Goal: Find specific page/section: Find specific page/section

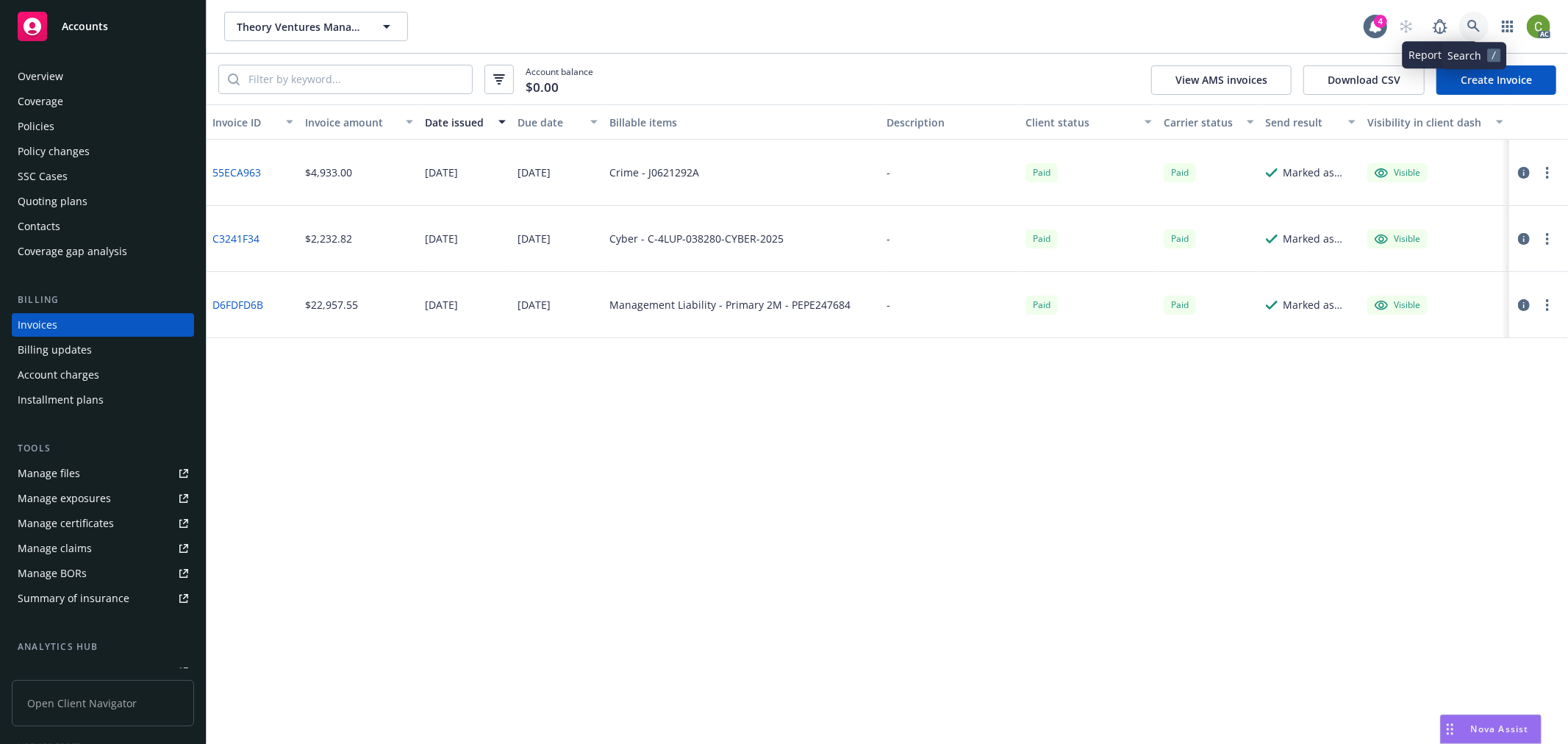
click at [1468, 24] on icon at bounding box center [1474, 26] width 13 height 13
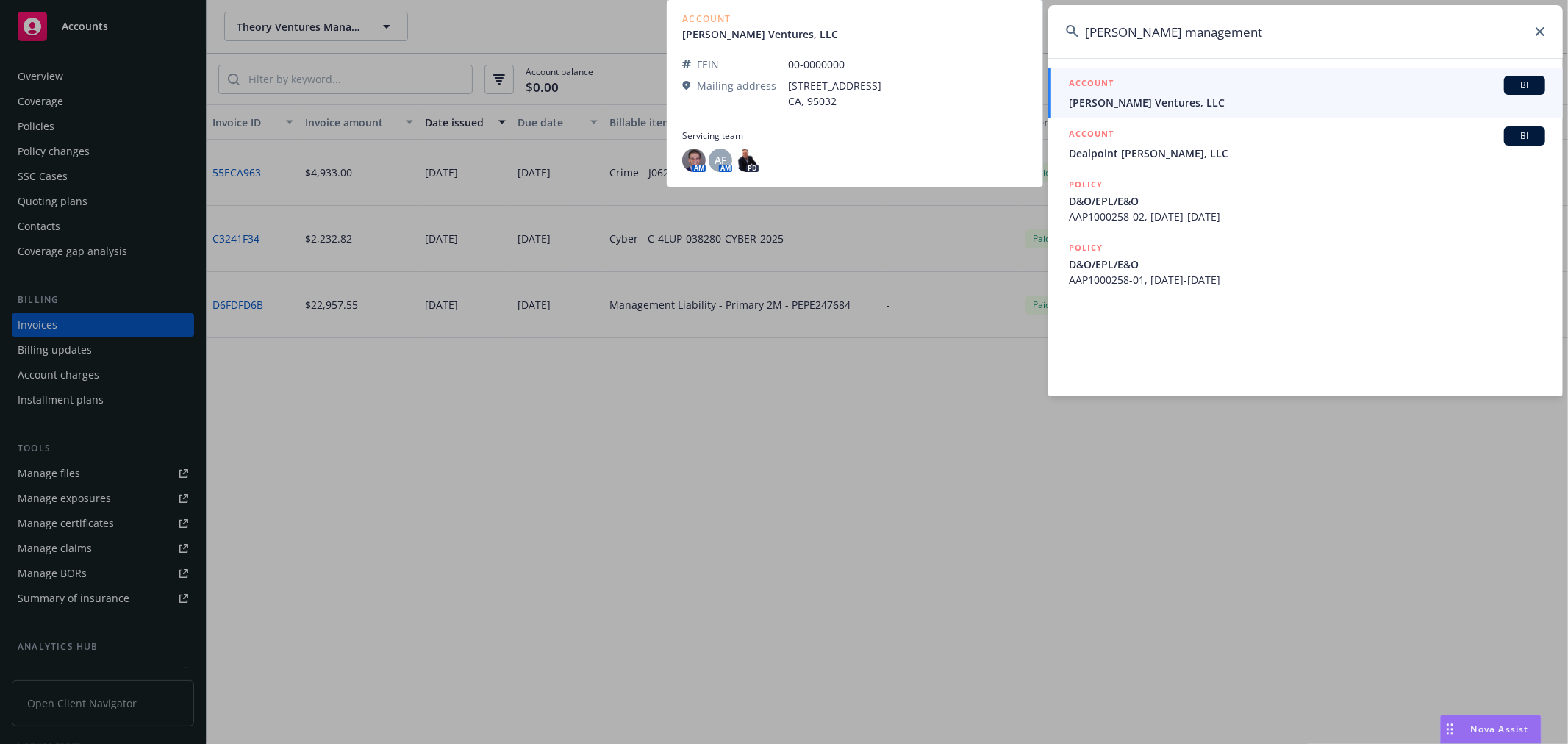
type input "[PERSON_NAME] management"
click at [1172, 101] on span "[PERSON_NAME] Ventures, LLC" at bounding box center [1307, 103] width 476 height 16
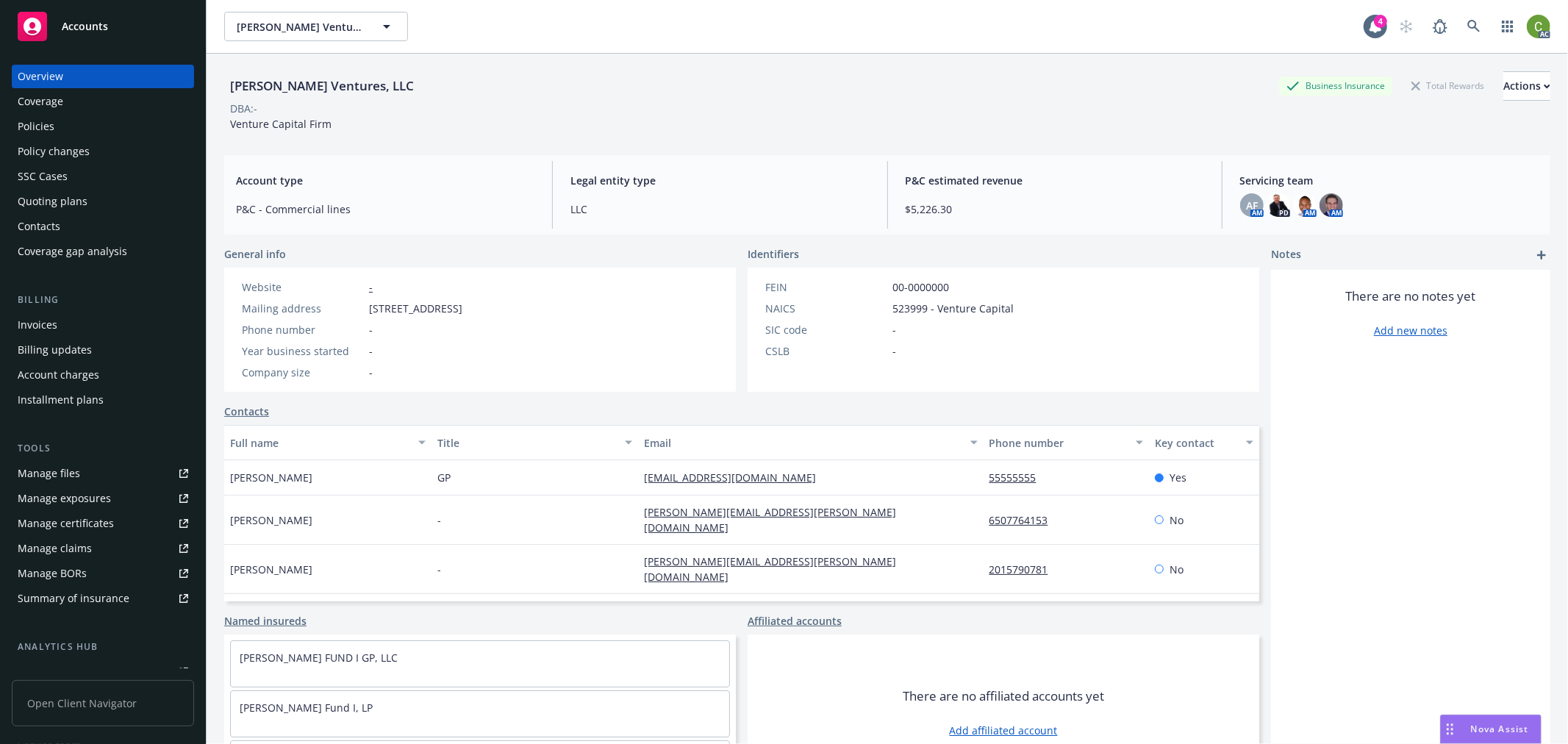
click at [61, 326] on div "Invoices" at bounding box center [103, 325] width 171 height 24
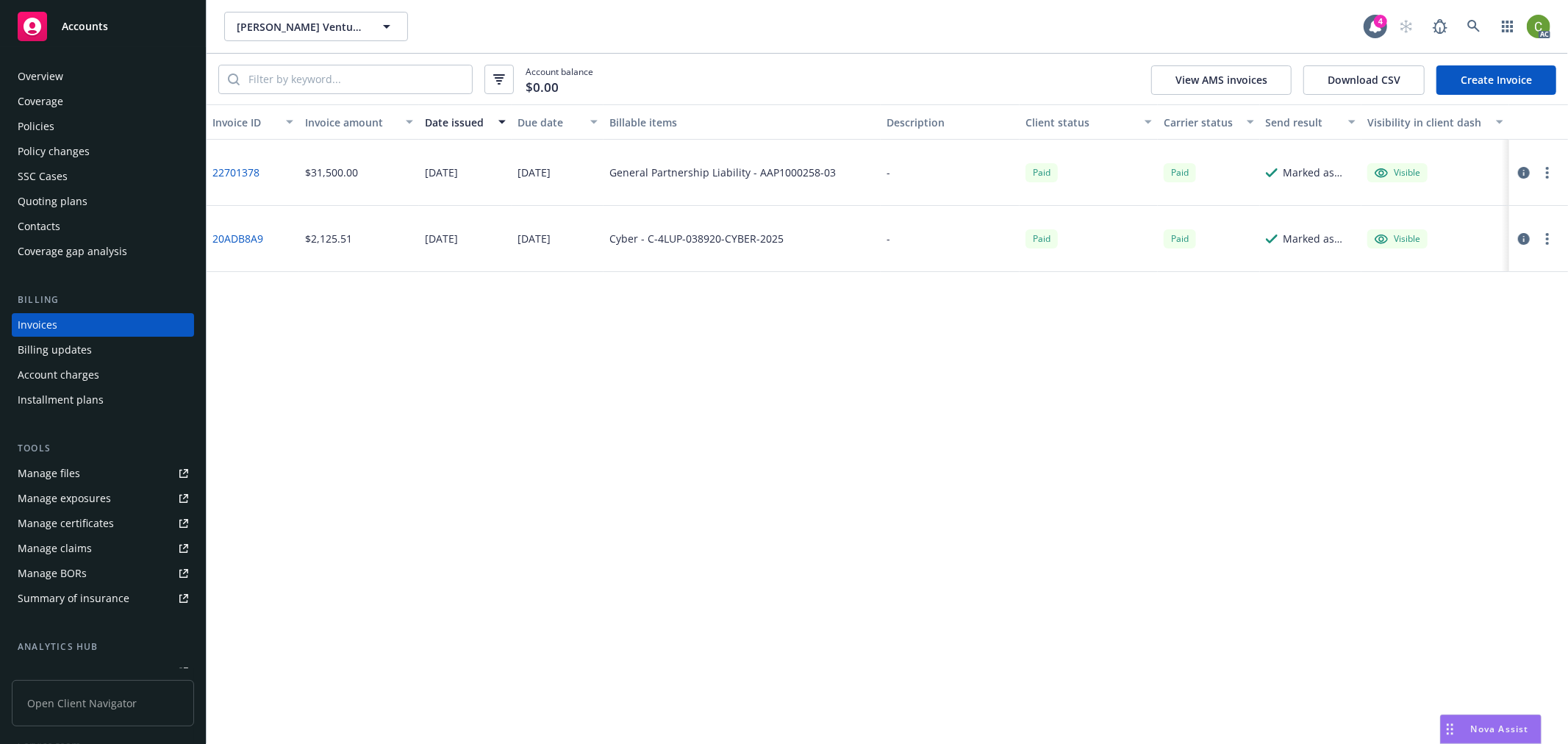
click at [250, 239] on link "20ADB8A9" at bounding box center [238, 239] width 51 height 16
click at [1475, 24] on icon at bounding box center [1474, 26] width 13 height 13
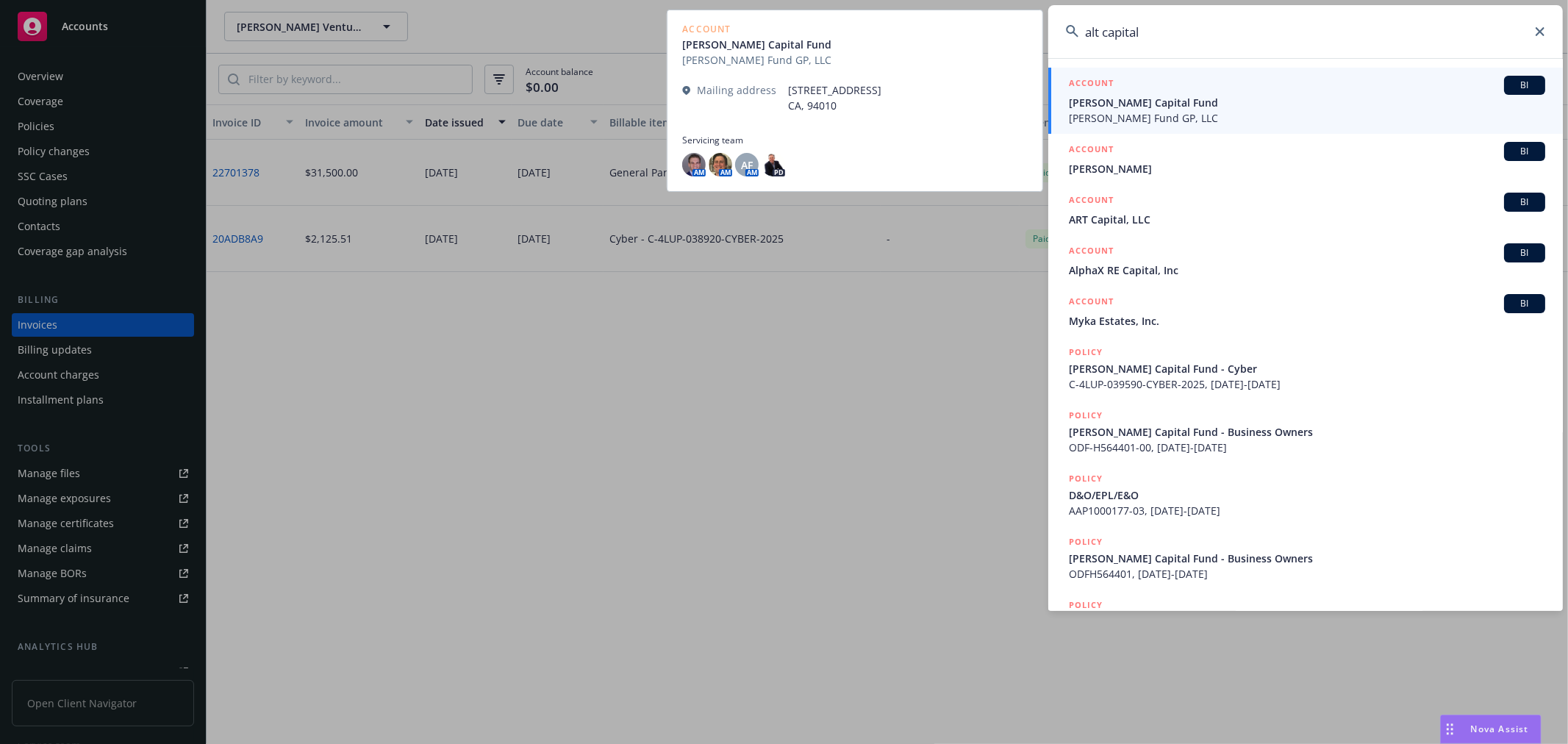
type input "alt capital"
click at [1222, 106] on span "[PERSON_NAME] Capital Fund" at bounding box center [1307, 103] width 476 height 16
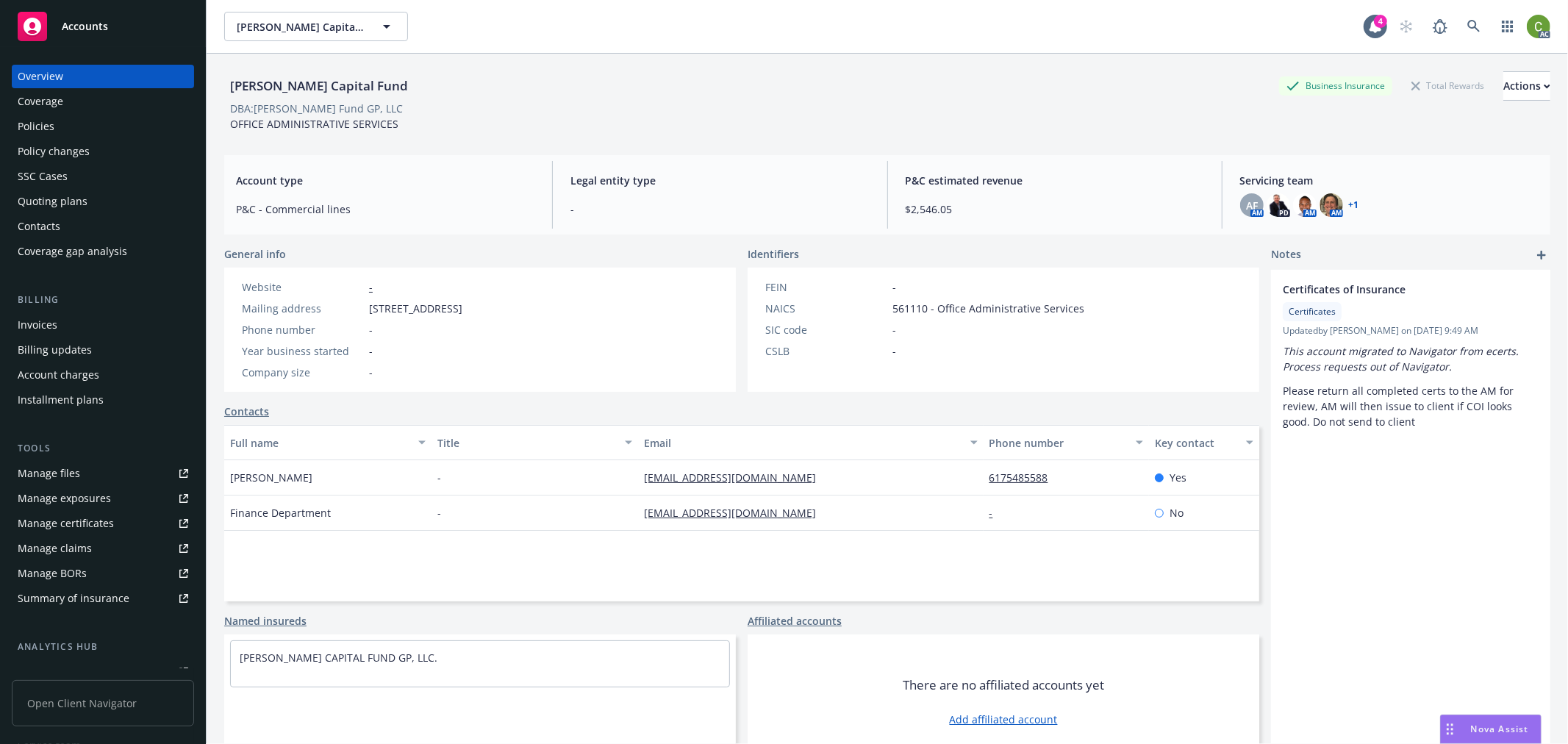
click at [119, 325] on div "Invoices" at bounding box center [103, 325] width 171 height 24
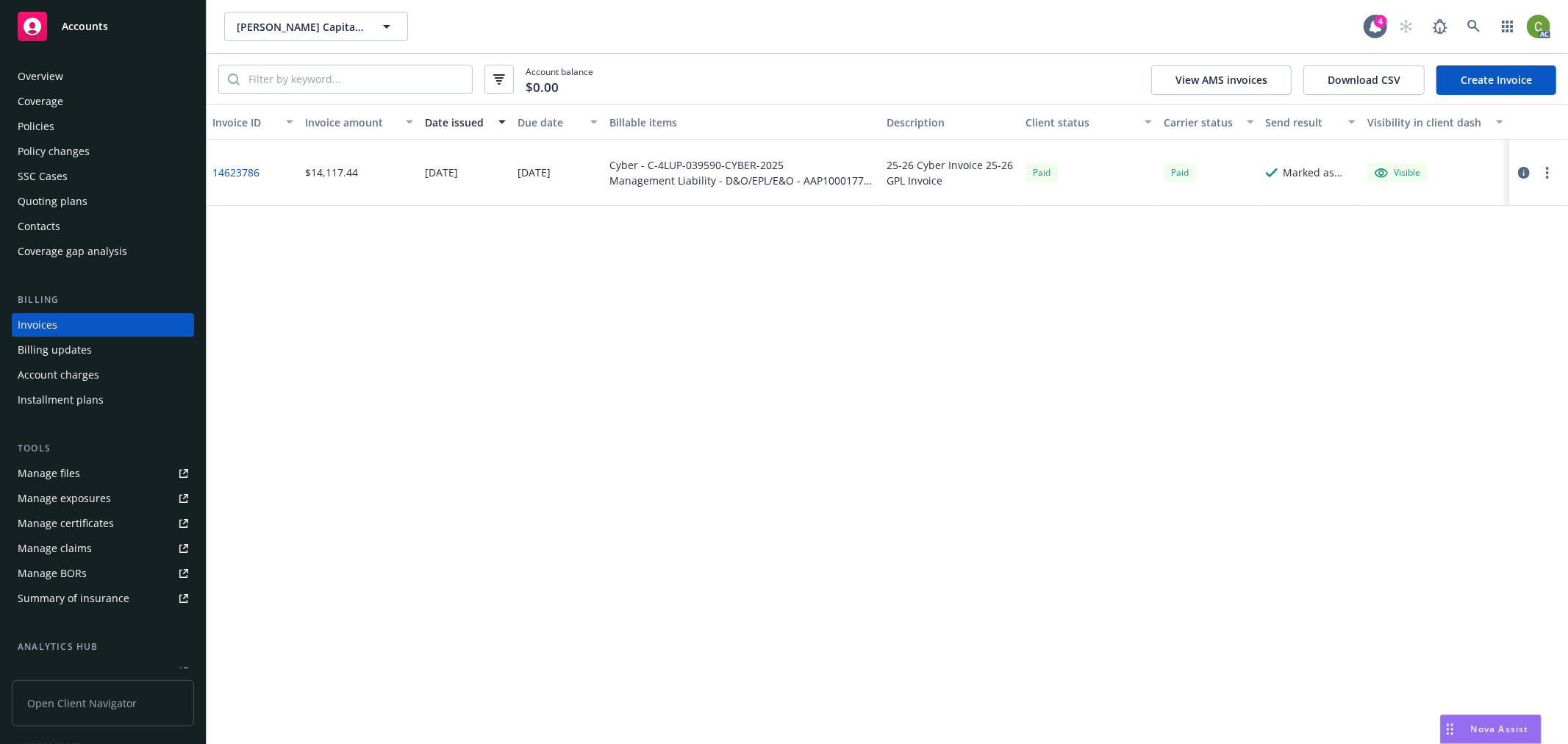
click at [218, 170] on link "14623786" at bounding box center [236, 173] width 47 height 16
click at [1479, 24] on icon at bounding box center [1474, 26] width 13 height 13
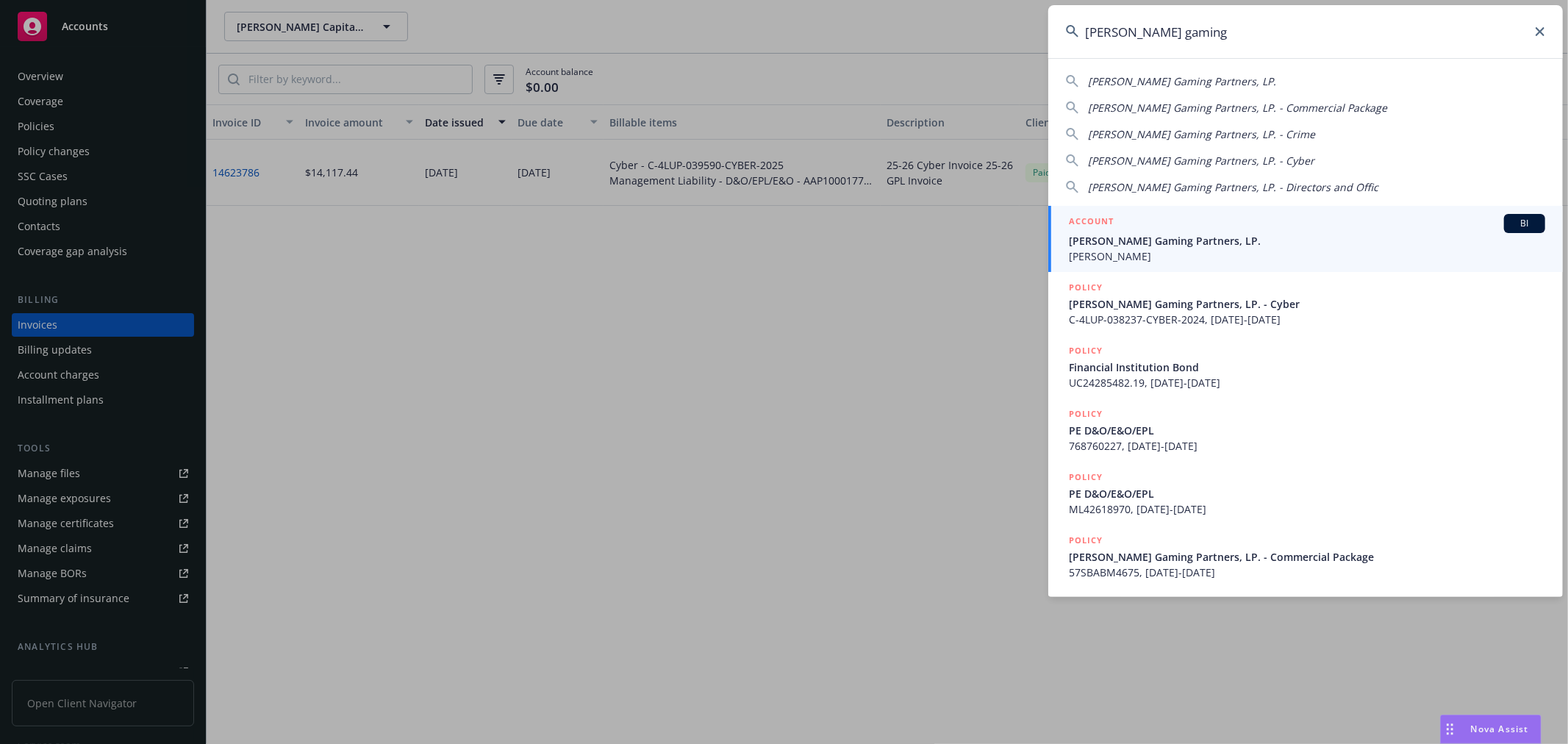
type input "[PERSON_NAME] gaming"
drag, startPoint x: 1037, startPoint y: 242, endPoint x: 725, endPoint y: 266, distance: 312.9
click at [1113, 246] on span "[PERSON_NAME] Gaming Partners, LP." at bounding box center [1307, 241] width 476 height 16
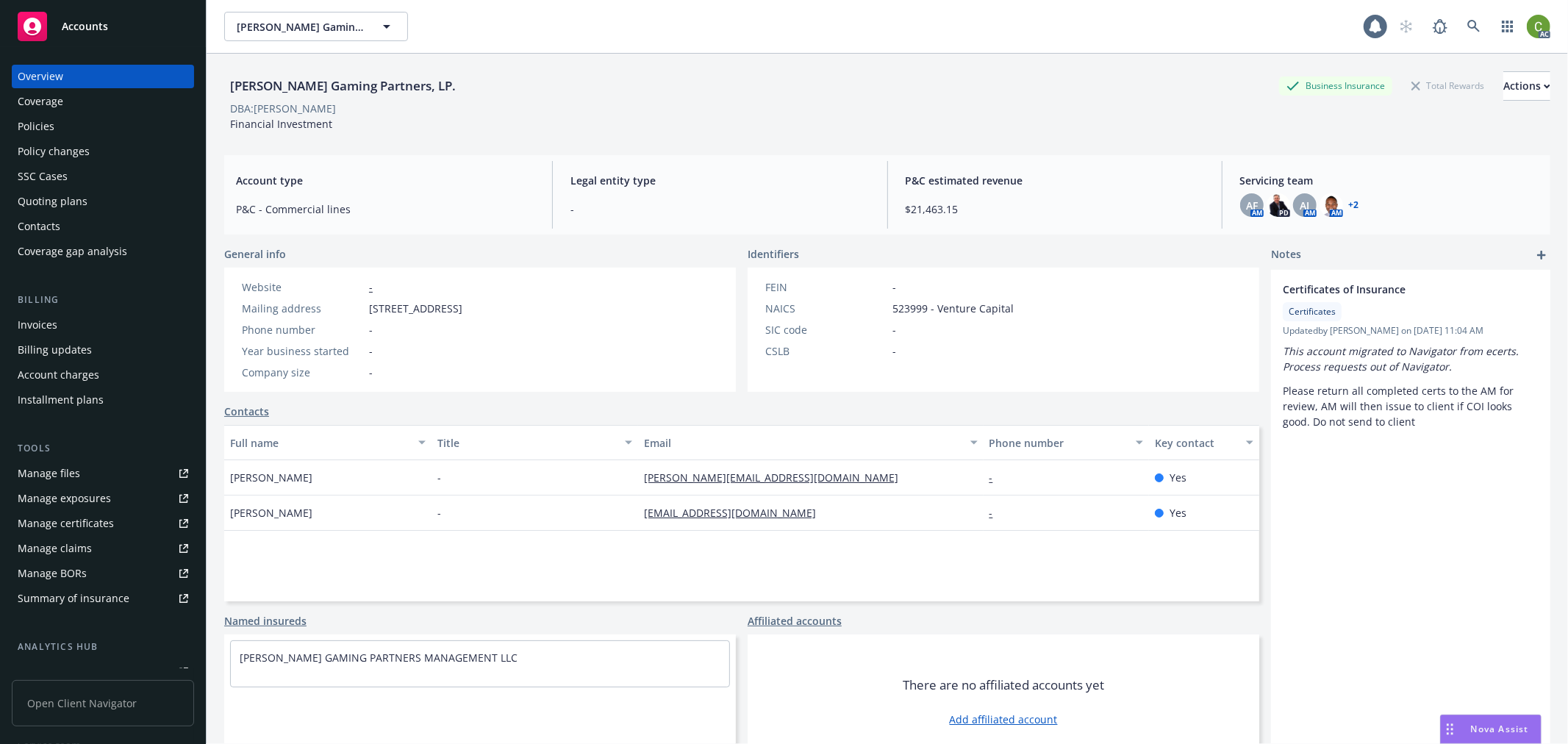
click at [78, 325] on div "Invoices" at bounding box center [103, 325] width 171 height 24
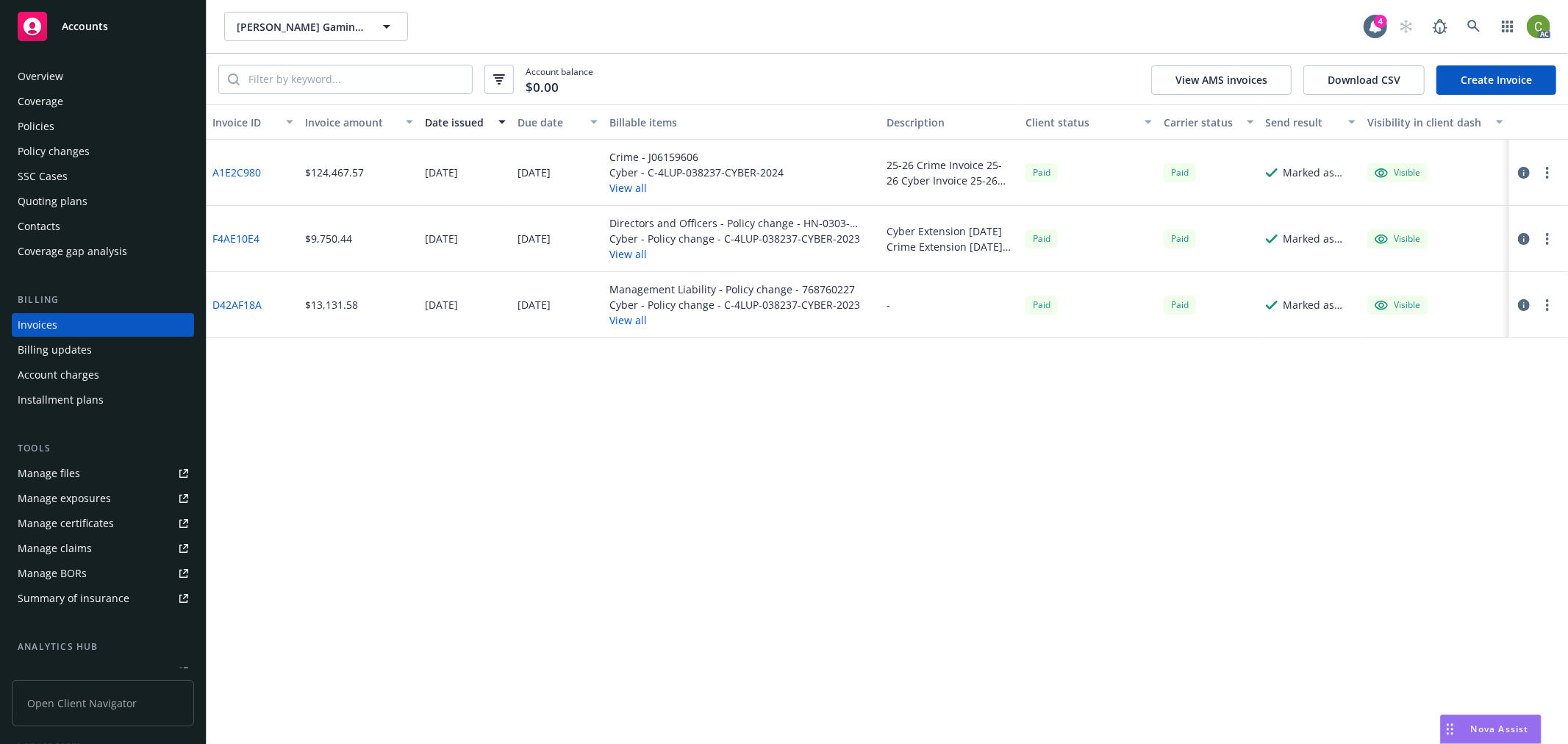
click at [243, 172] on link "A1E2C980" at bounding box center [236, 173] width 48 height 16
click at [1468, 26] on icon at bounding box center [1474, 26] width 13 height 13
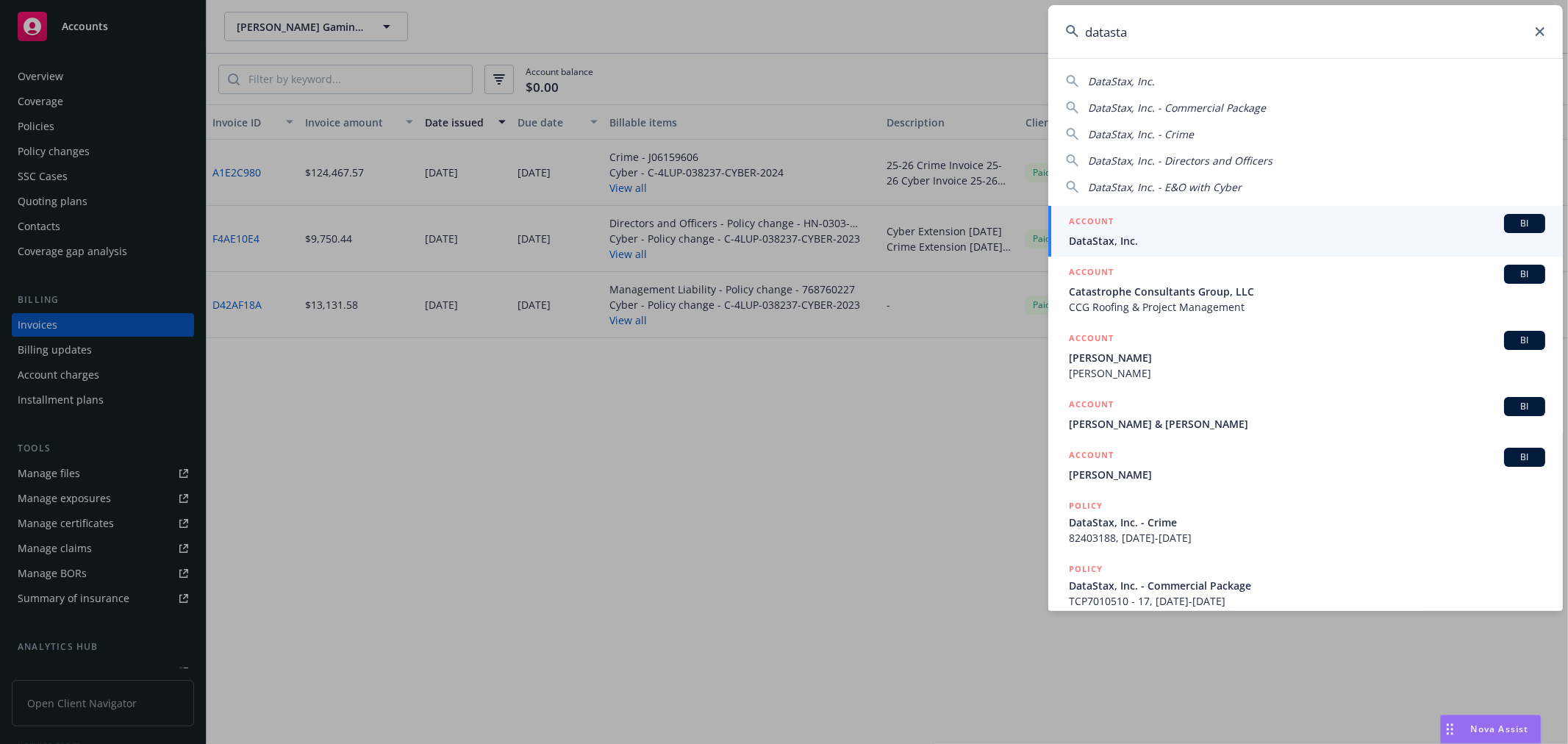
type input "datasta"
click at [1113, 233] on span "DataStax, Inc." at bounding box center [1307, 241] width 476 height 16
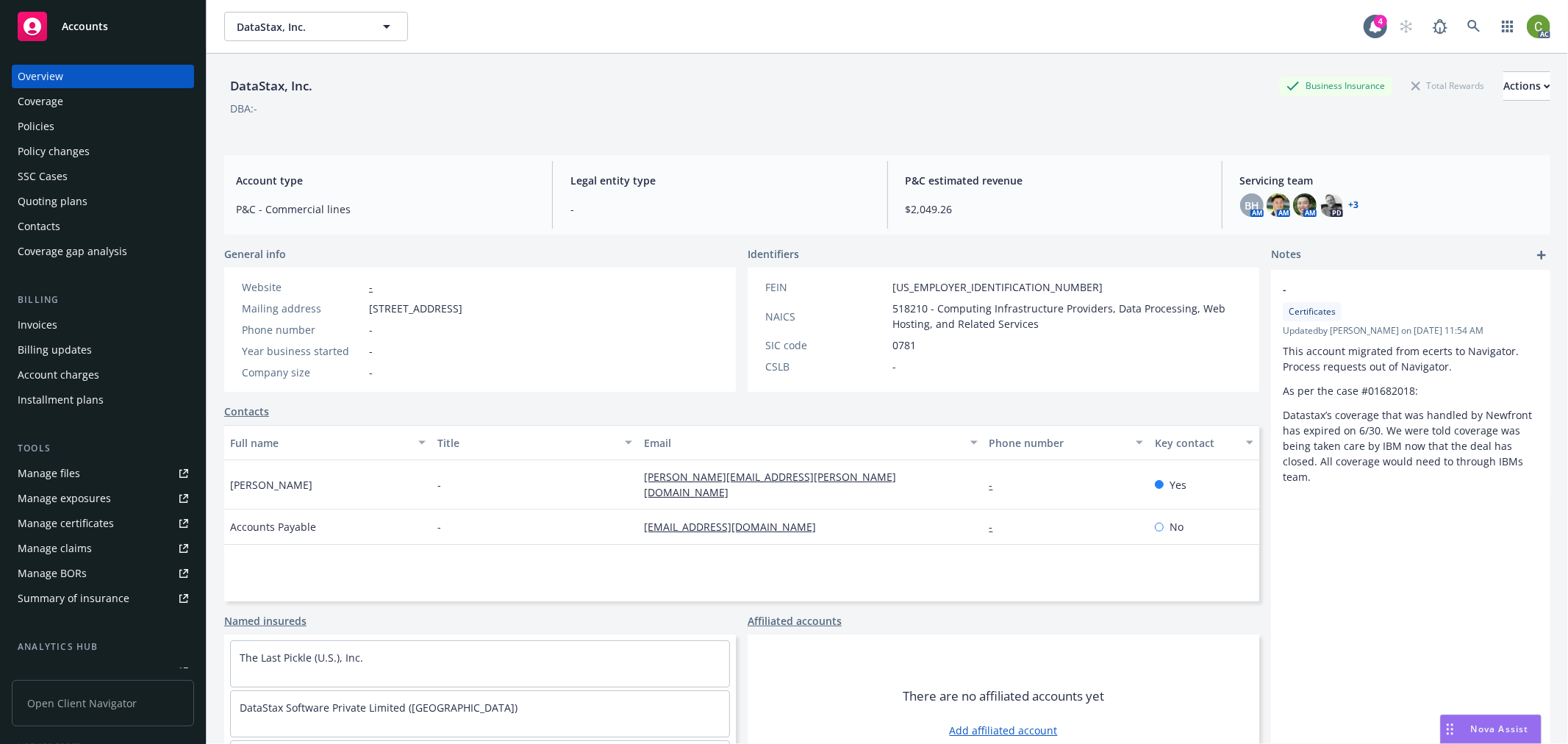
click at [62, 329] on div "Invoices" at bounding box center [103, 325] width 171 height 24
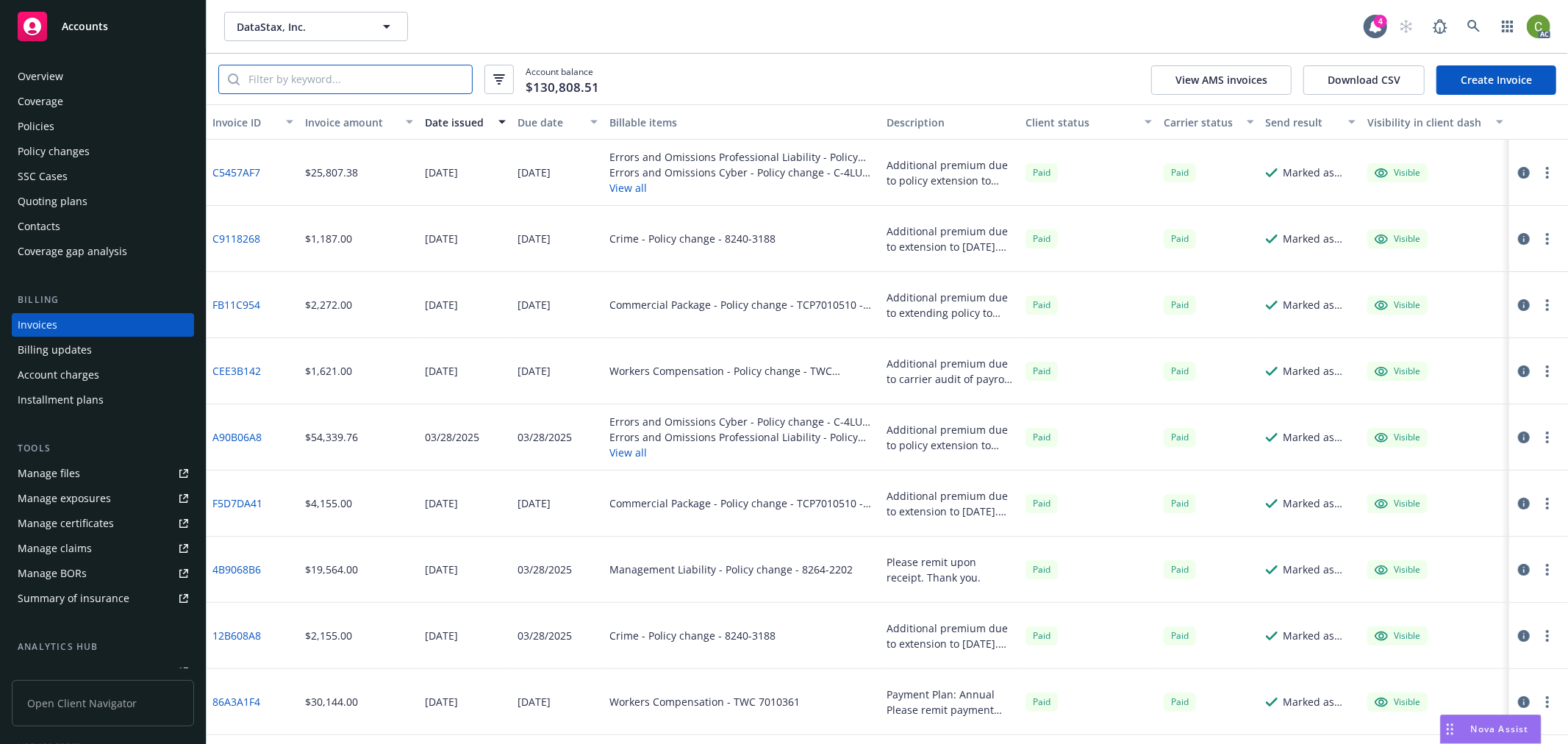
click at [426, 82] on input "search" at bounding box center [356, 79] width 232 height 28
type input "e"
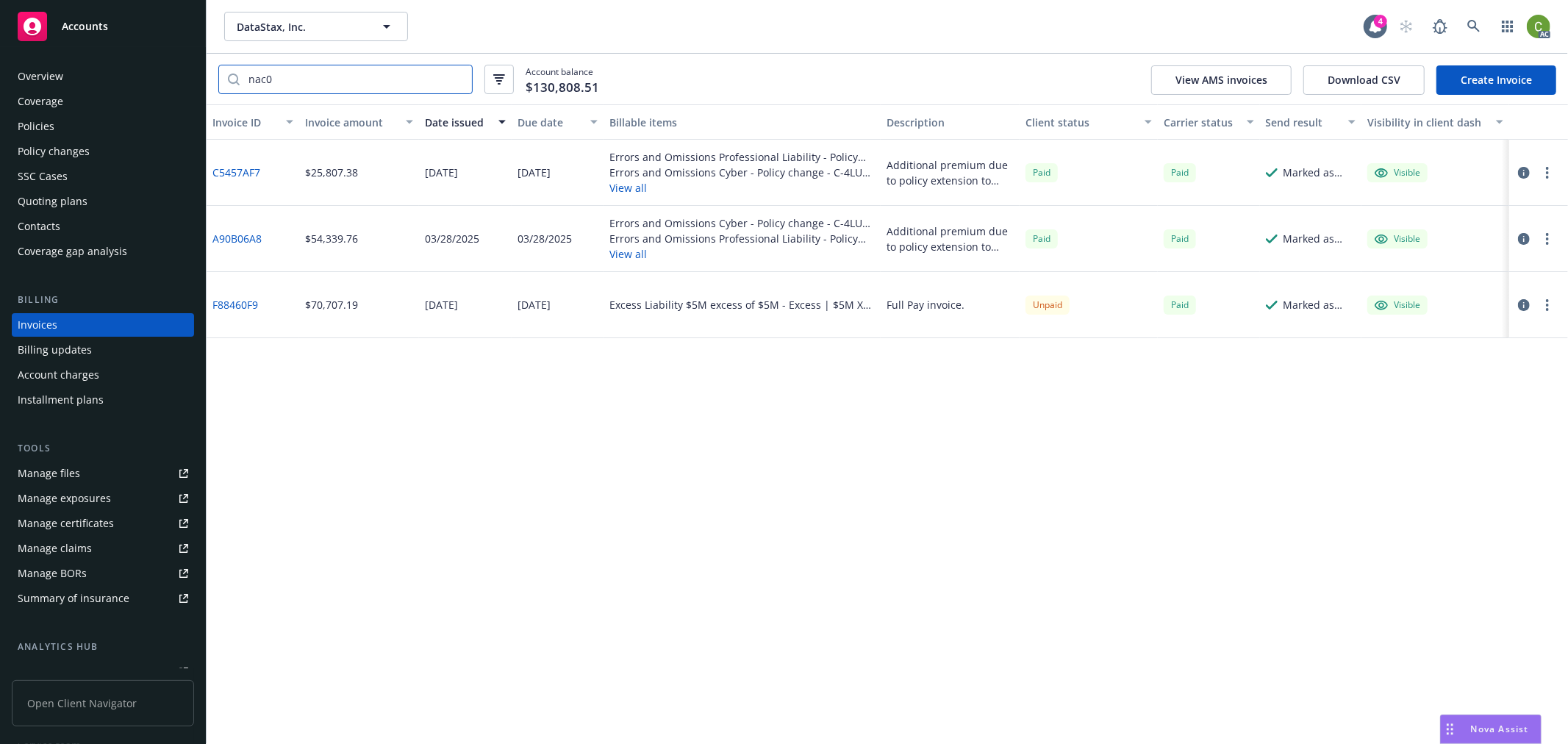
type input "nac0"
click at [238, 304] on link "F88460F9" at bounding box center [235, 305] width 46 height 16
click at [1472, 35] on link at bounding box center [1474, 26] width 29 height 29
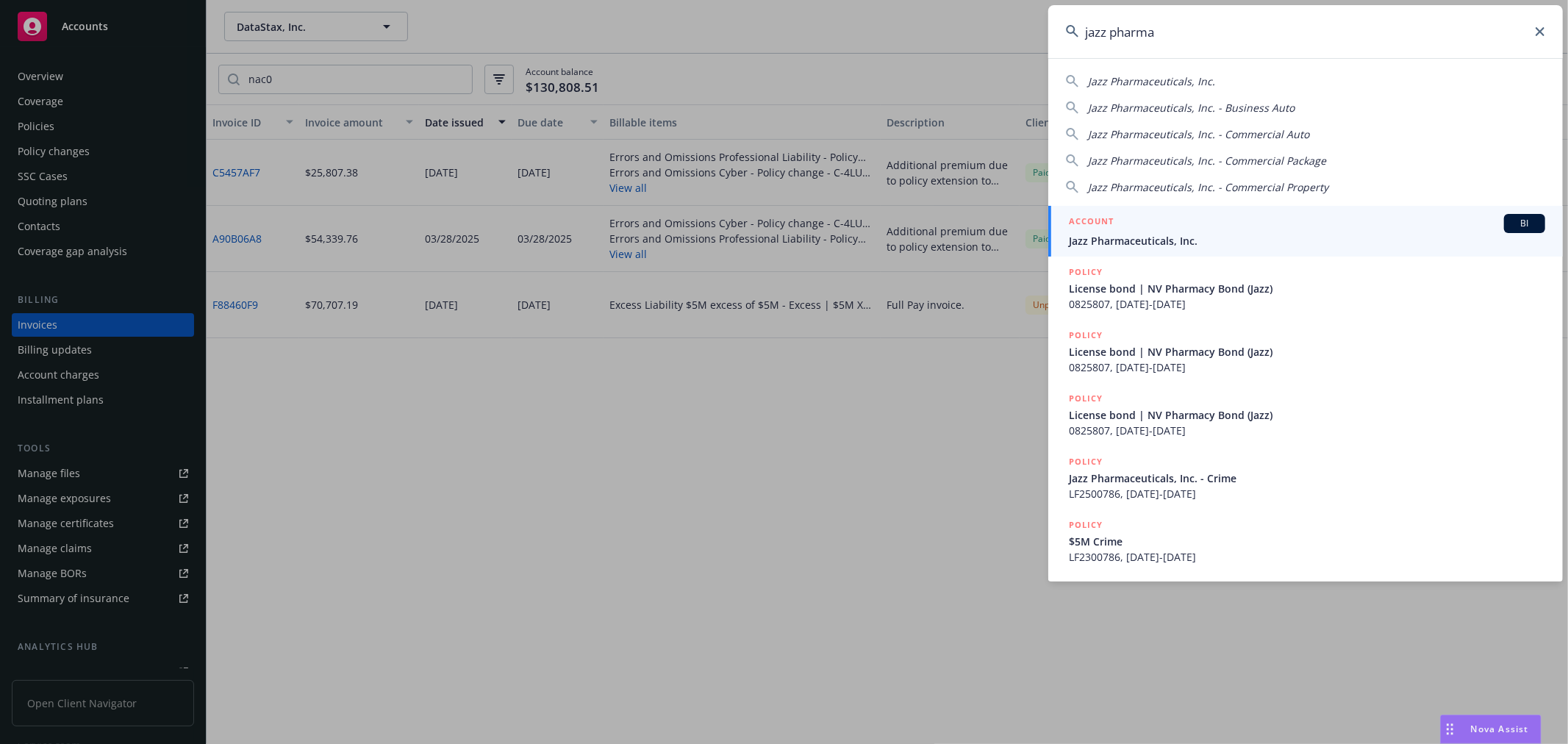
type input "jazz pharma"
click at [1150, 243] on span "Jazz Pharmaceuticals, Inc." at bounding box center [1307, 241] width 476 height 16
